Goal: Find specific page/section: Find specific page/section

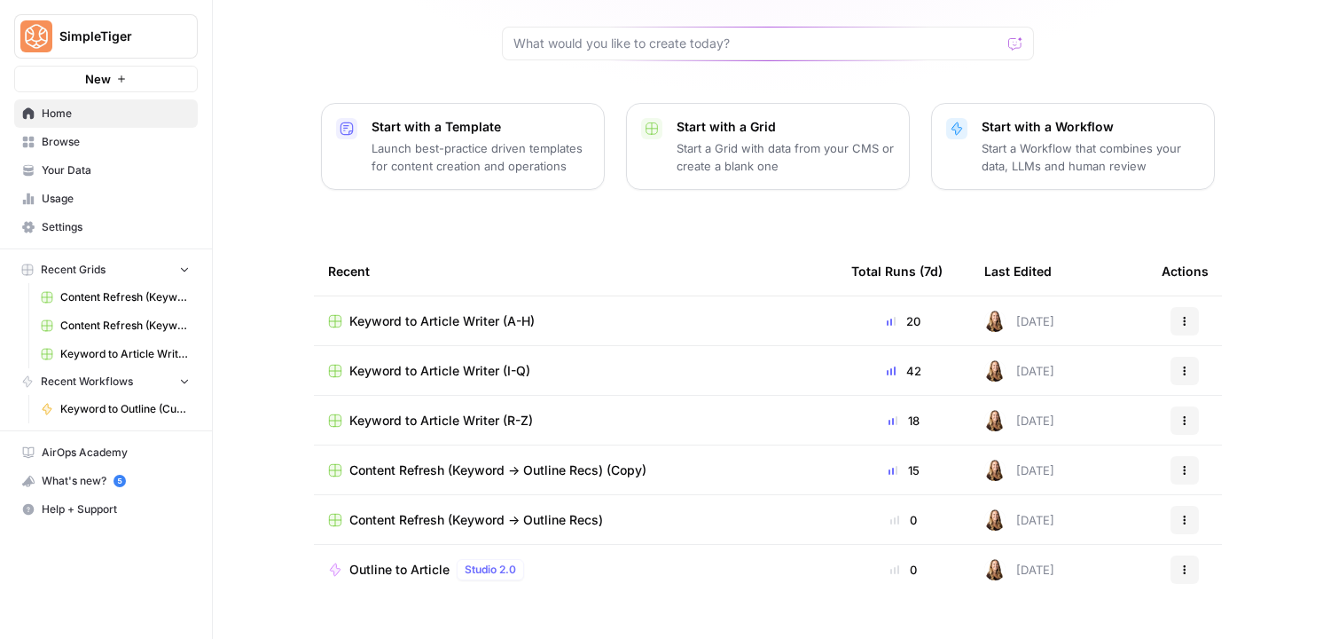
scroll to position [174, 0]
click at [435, 410] on span "Keyword to Article Writer (R-Z)" at bounding box center [441, 419] width 184 height 18
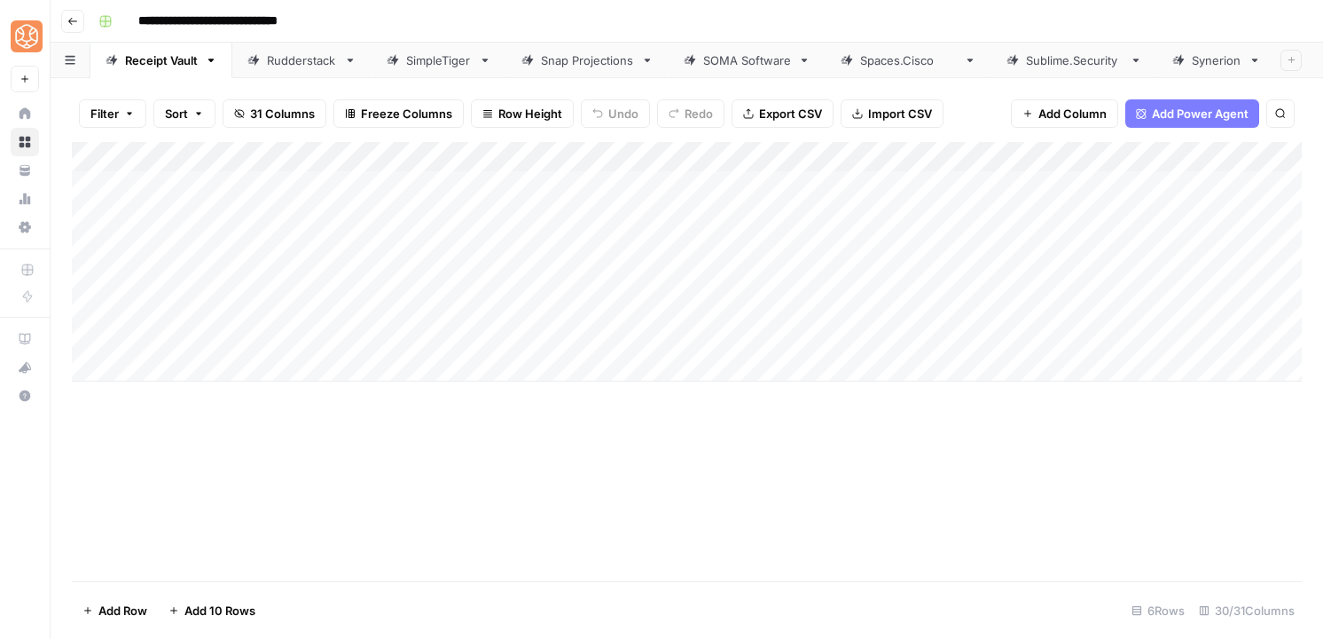
click at [594, 61] on div "Snap Projections" at bounding box center [587, 60] width 93 height 18
